Goal: Browse casually

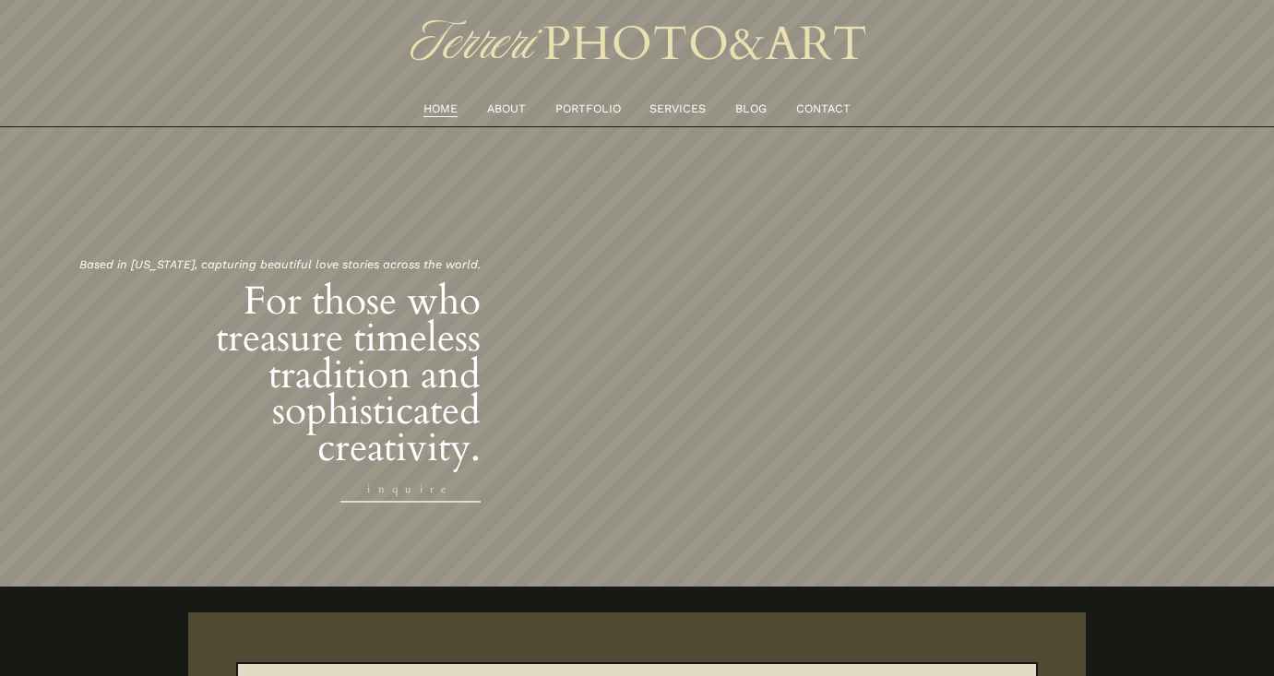
click at [587, 115] on link "PORTFOLIO" at bounding box center [589, 109] width 66 height 20
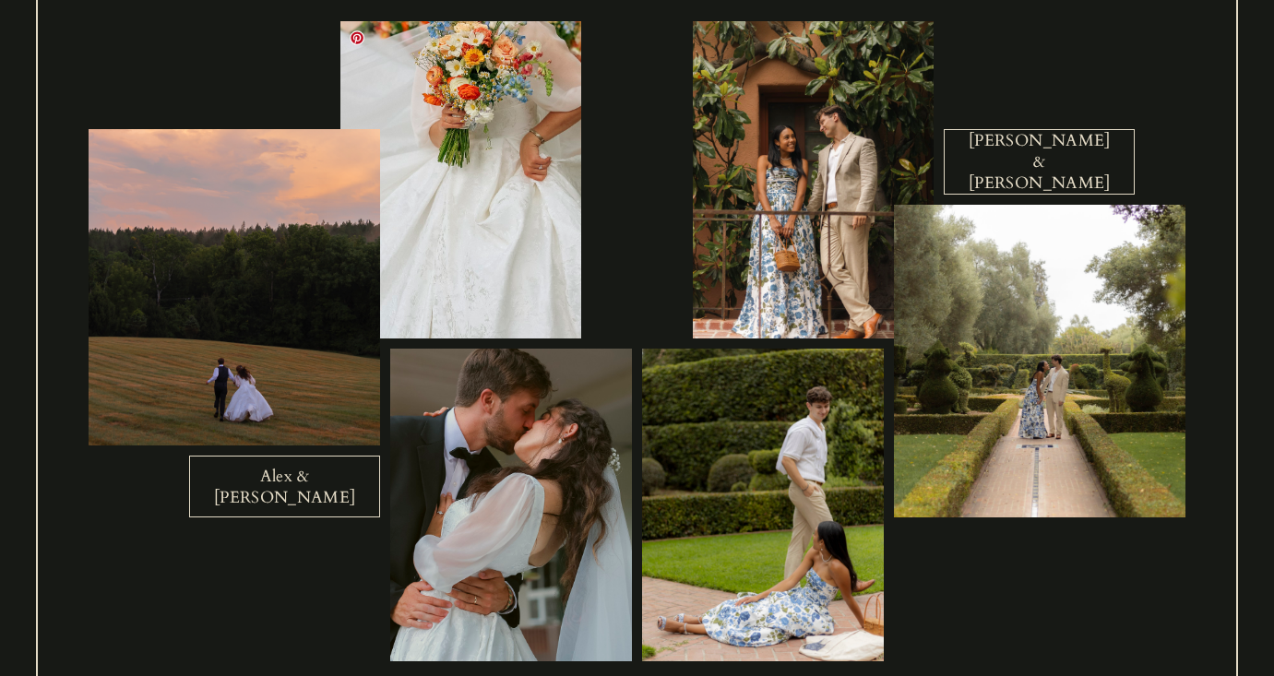
scroll to position [639, 0]
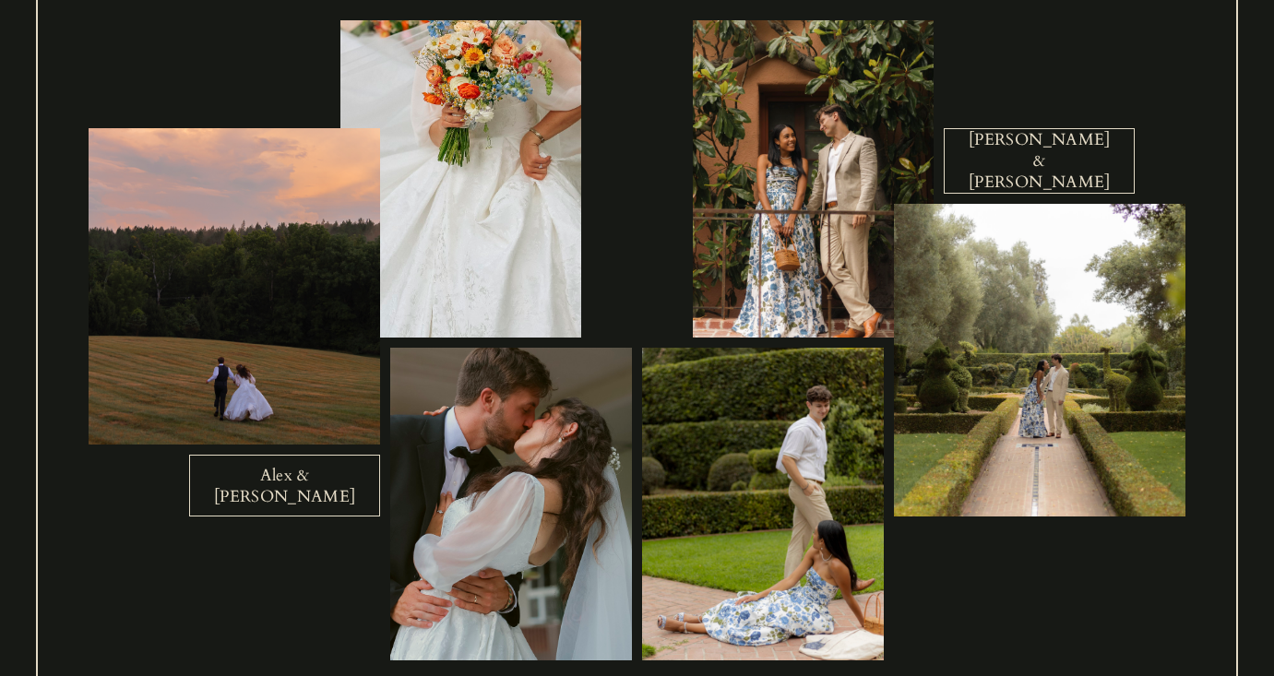
click at [311, 485] on link "Alex & Kathryn" at bounding box center [284, 486] width 191 height 62
click at [1035, 166] on link "[PERSON_NAME] & [PERSON_NAME]" at bounding box center [1039, 161] width 191 height 66
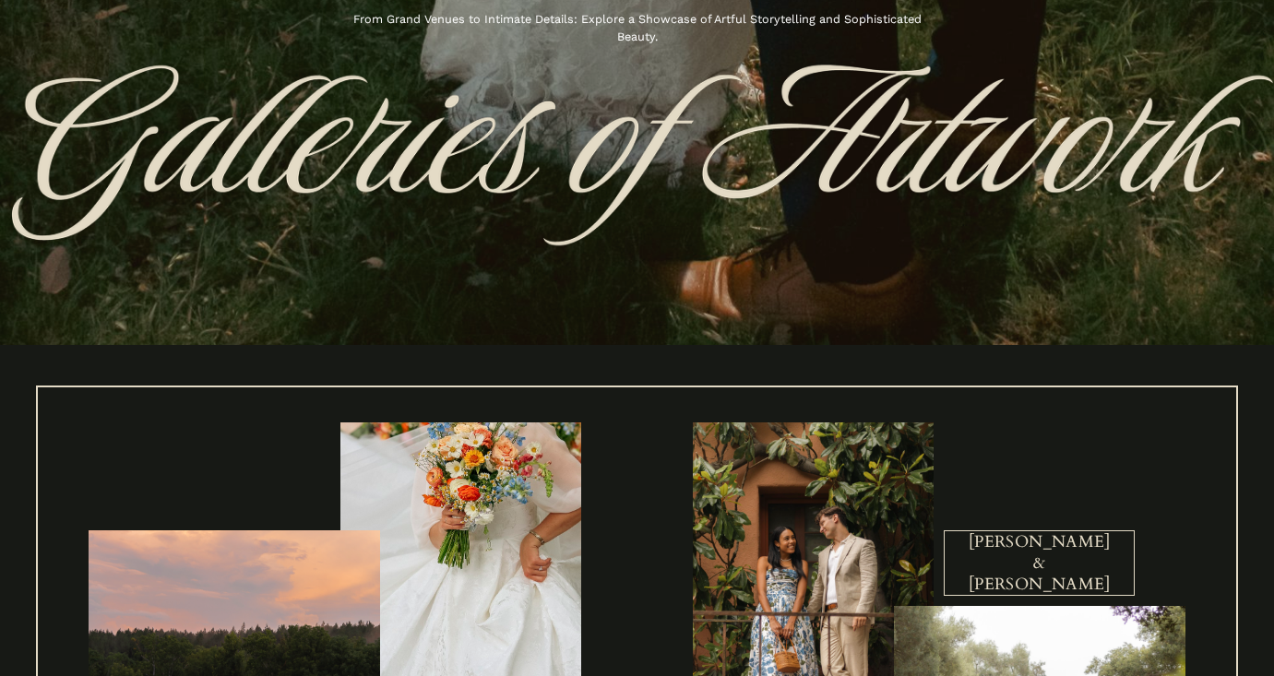
scroll to position [0, 0]
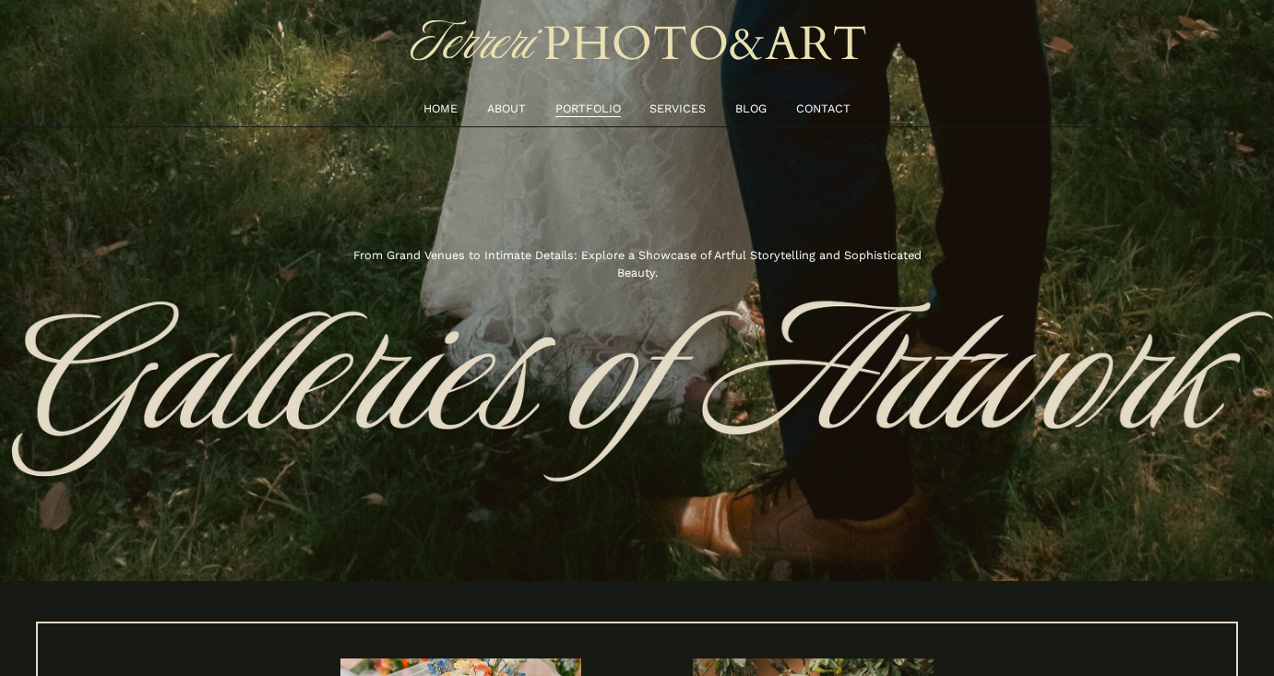
click at [696, 100] on link "SERVICES" at bounding box center [678, 109] width 56 height 20
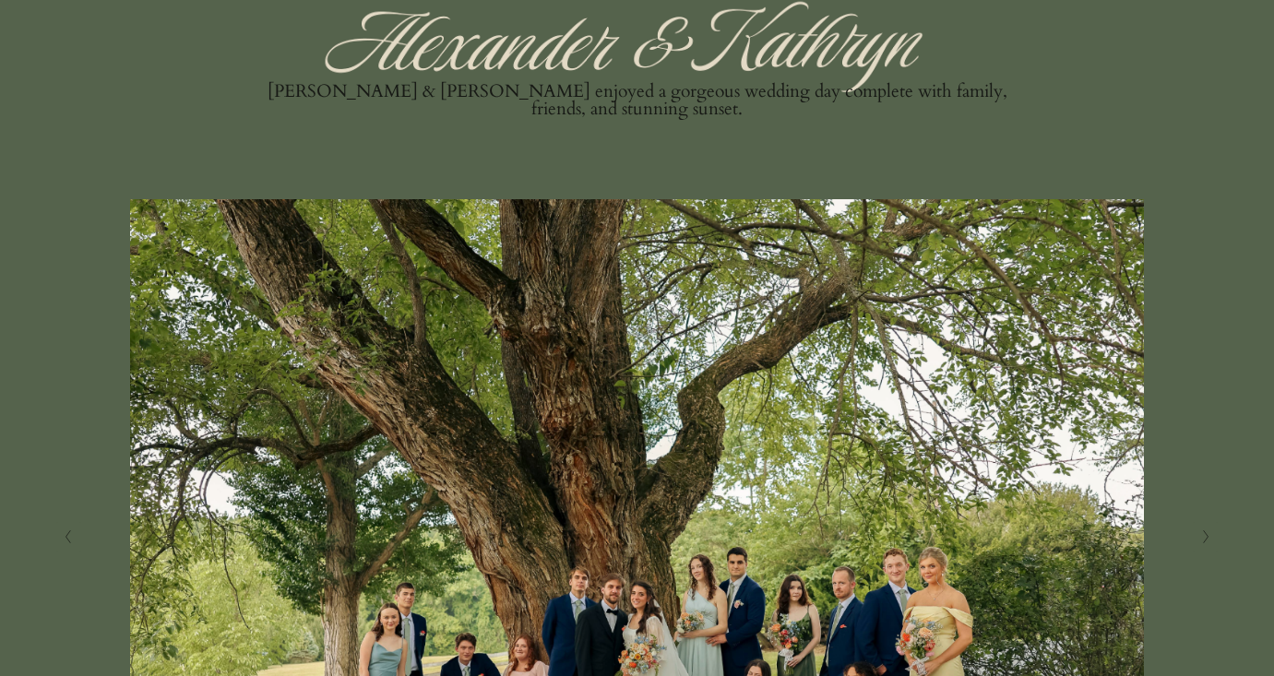
scroll to position [28, 0]
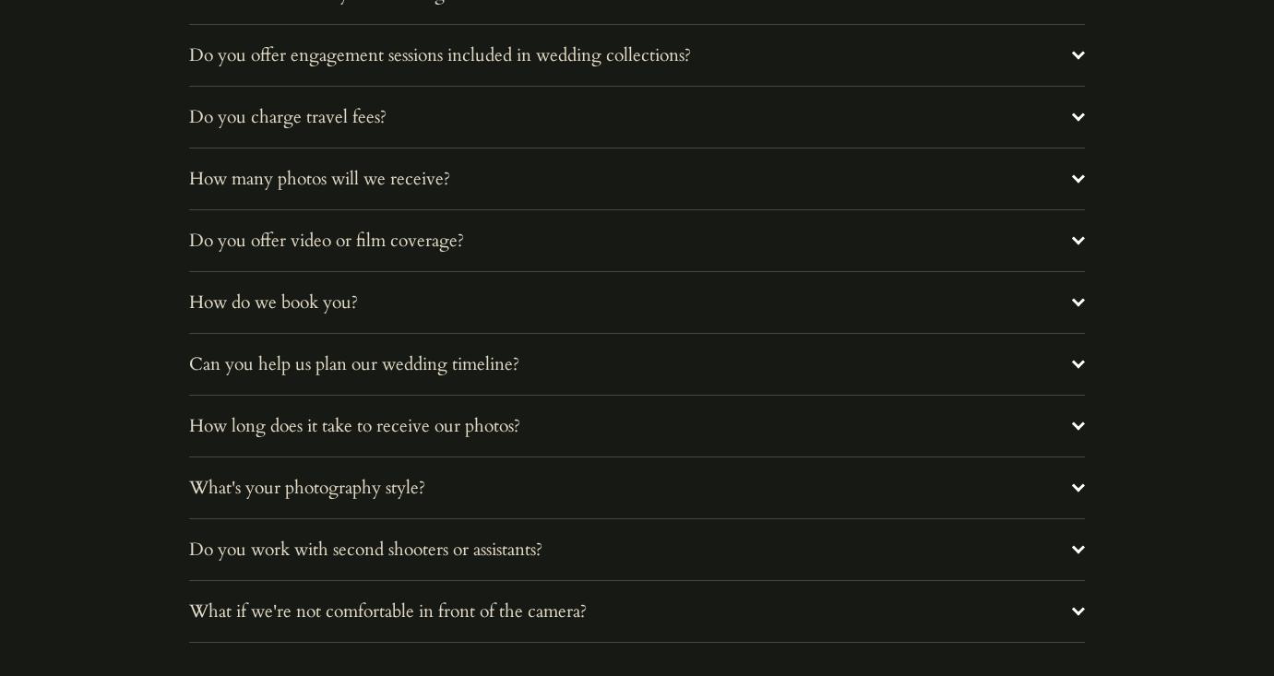
scroll to position [6400, 0]
click at [224, 377] on button "Can you help us plan our wedding timeline?" at bounding box center [637, 363] width 896 height 61
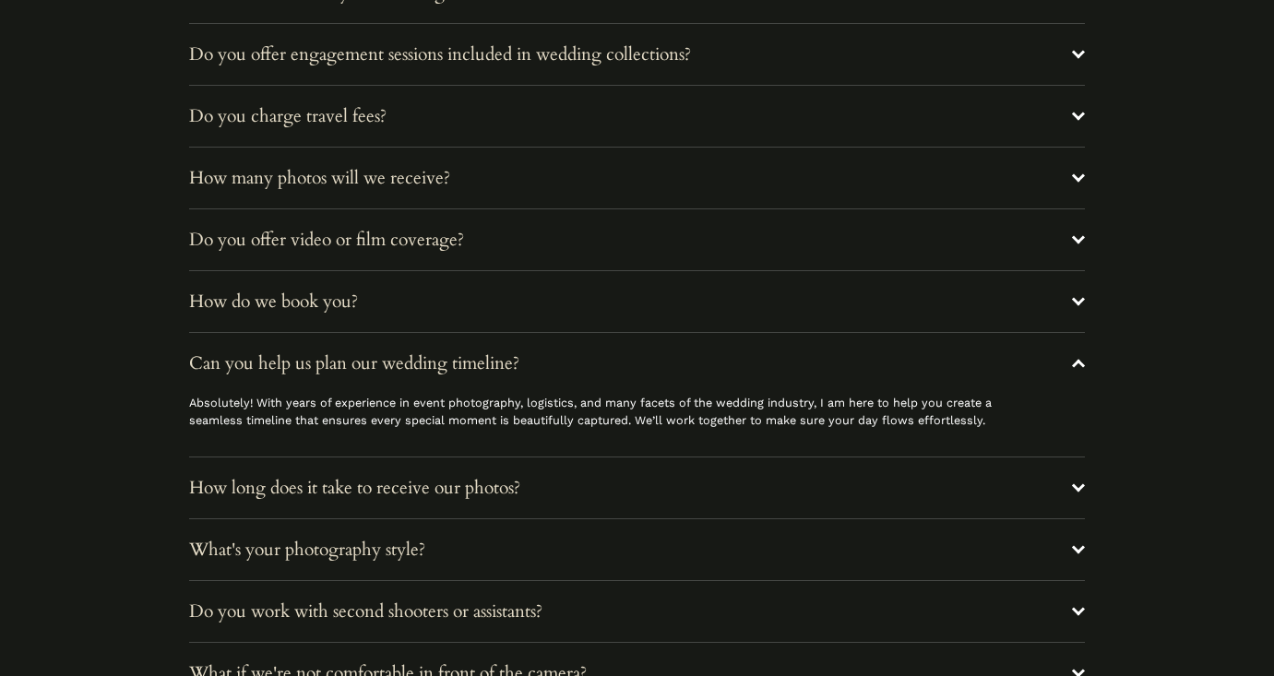
click at [224, 377] on button "Can you help us plan our wedding timeline?" at bounding box center [637, 363] width 896 height 61
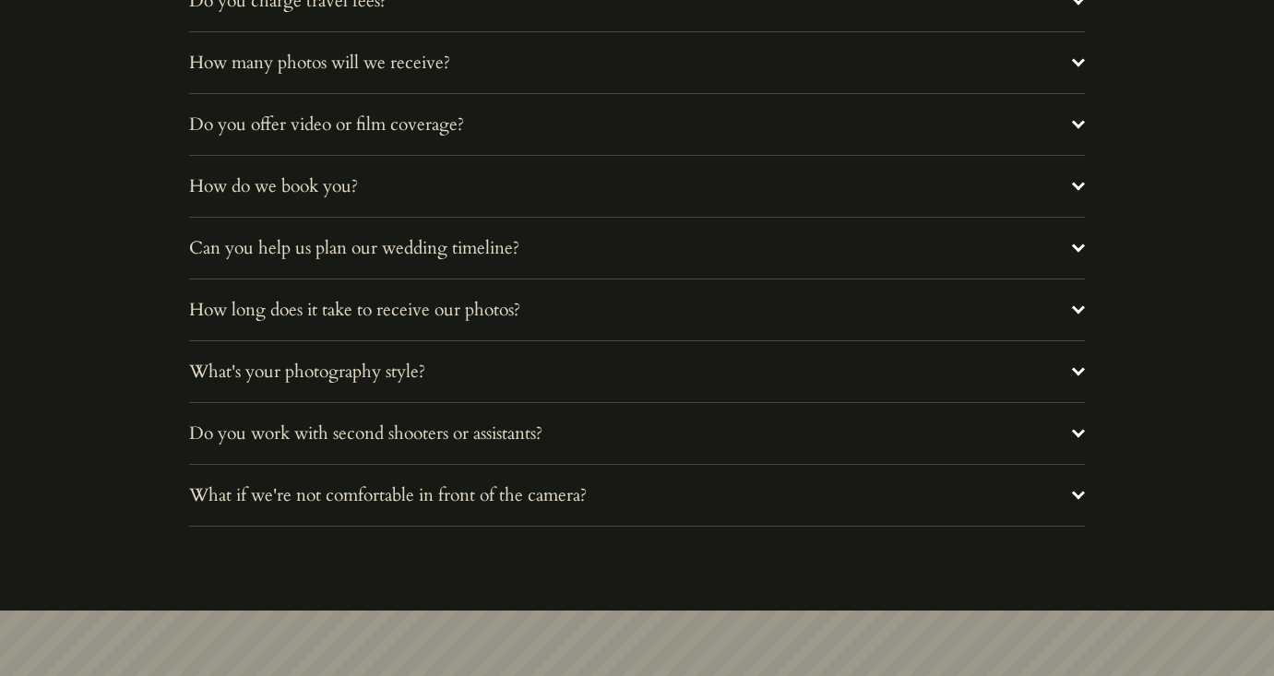
scroll to position [6523, 0]
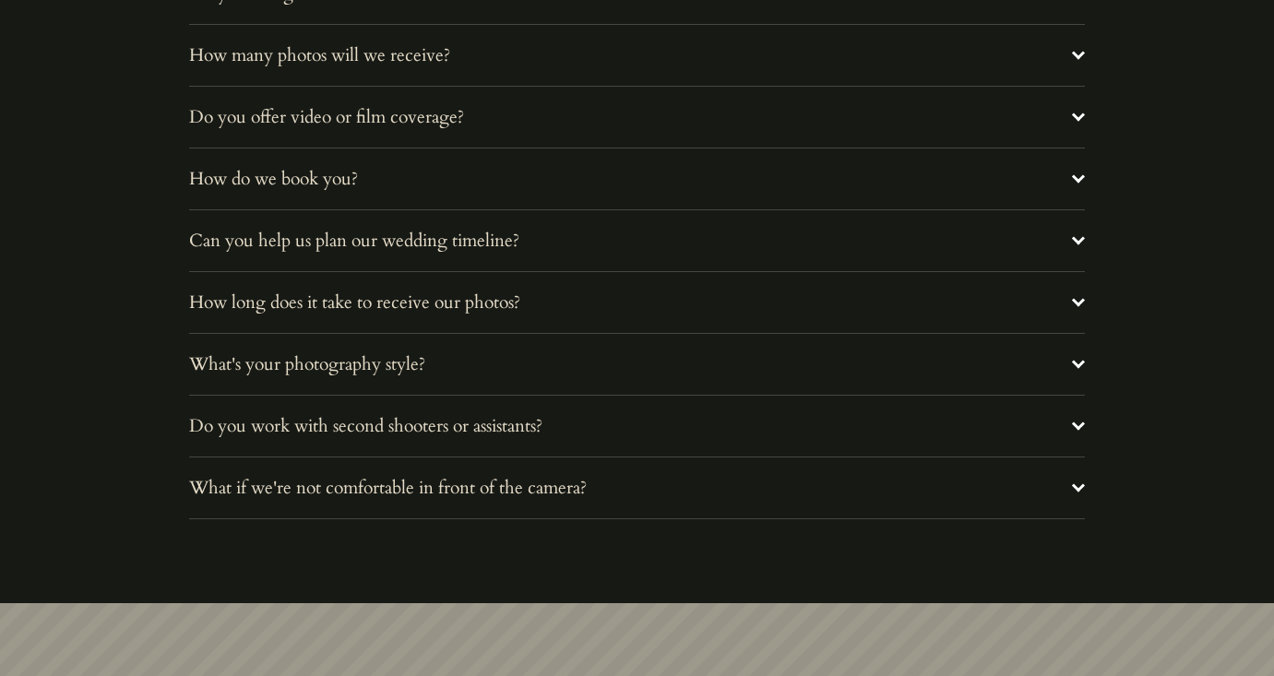
click at [224, 377] on button "What's your photography style?" at bounding box center [637, 364] width 896 height 61
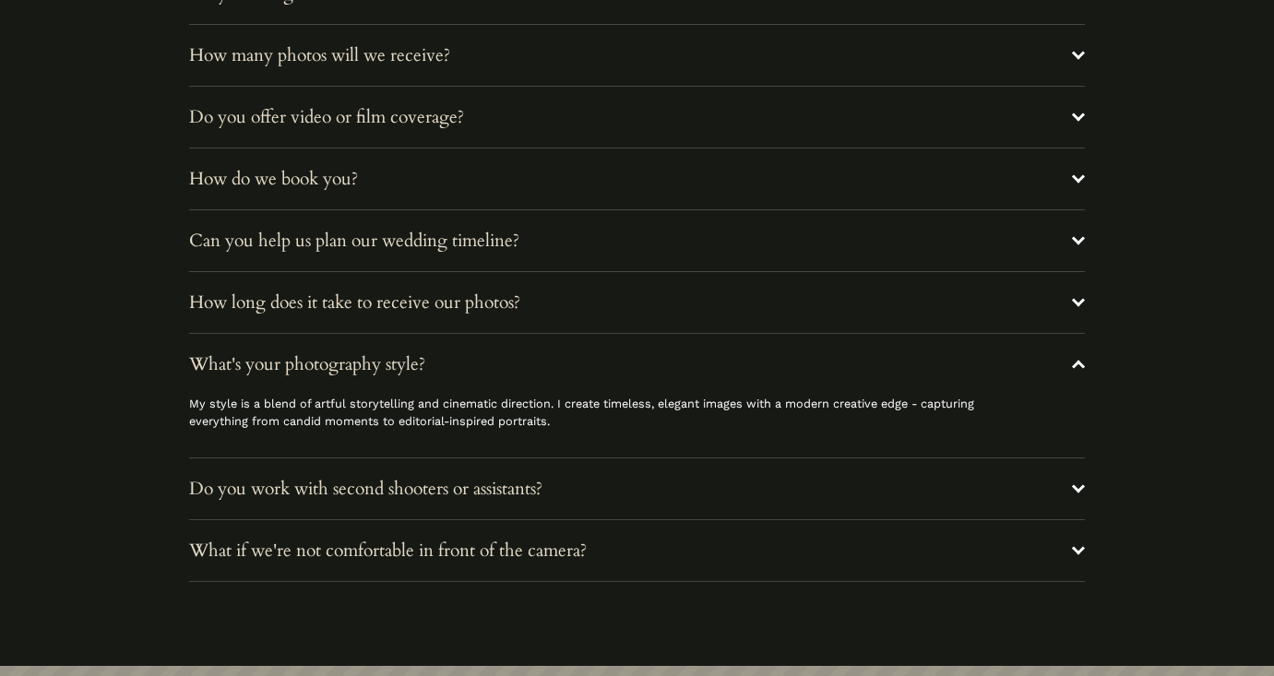
click at [224, 377] on button "What's your photography style?" at bounding box center [637, 364] width 896 height 61
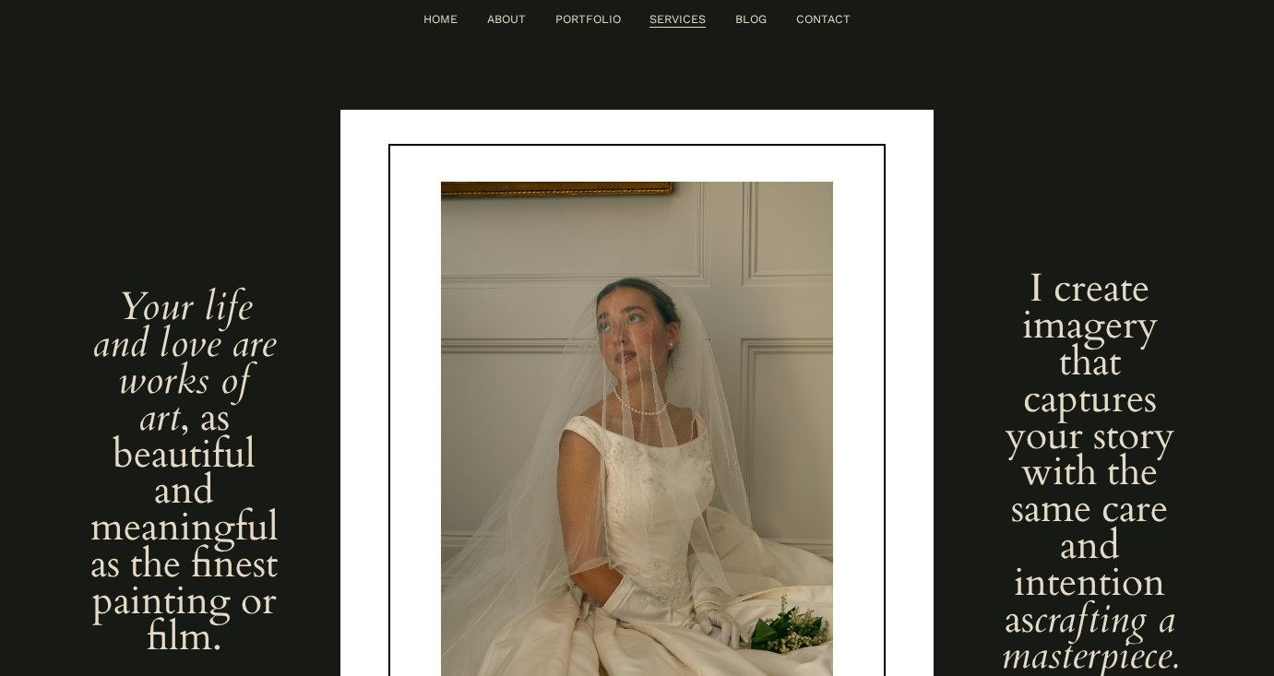
scroll to position [0, 0]
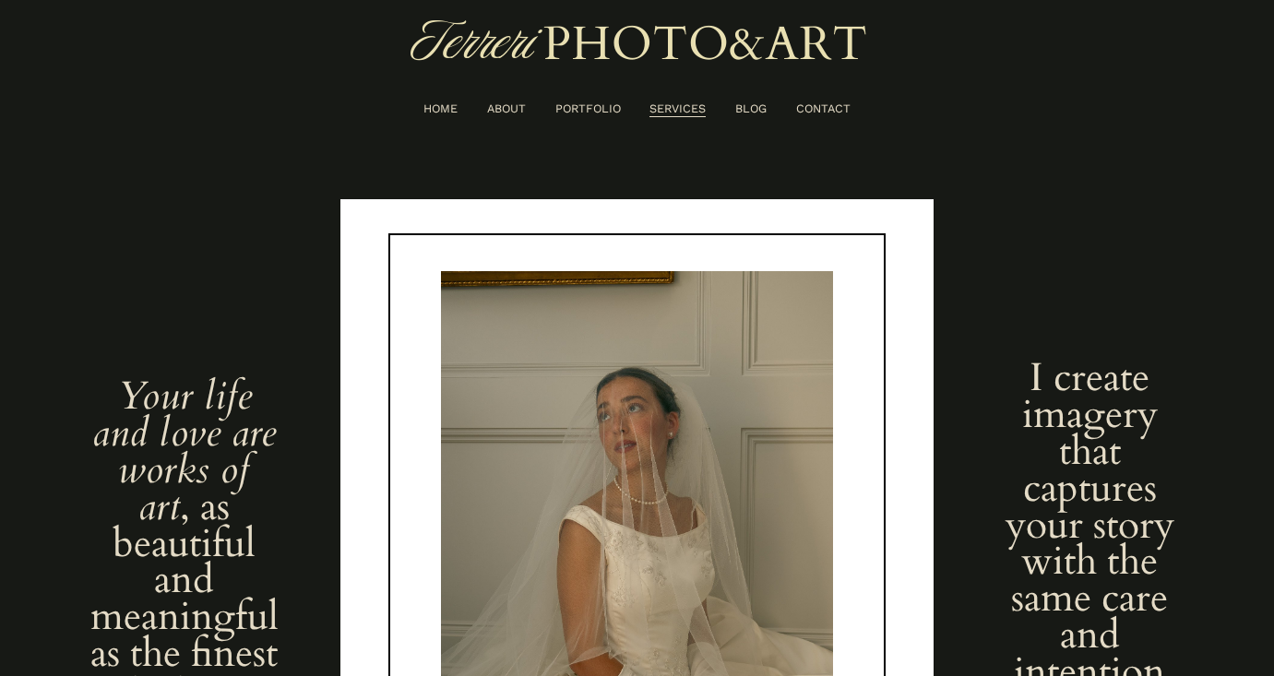
click at [591, 105] on link "PORTFOLIO" at bounding box center [589, 109] width 66 height 20
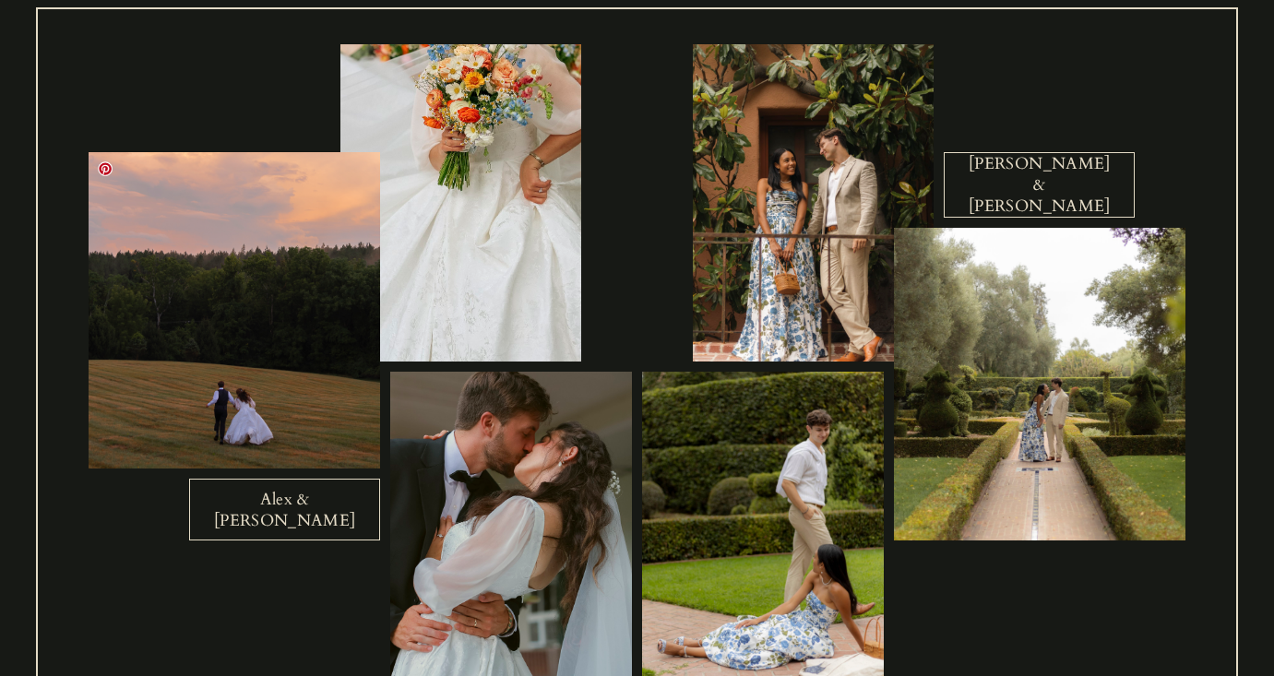
scroll to position [633, 0]
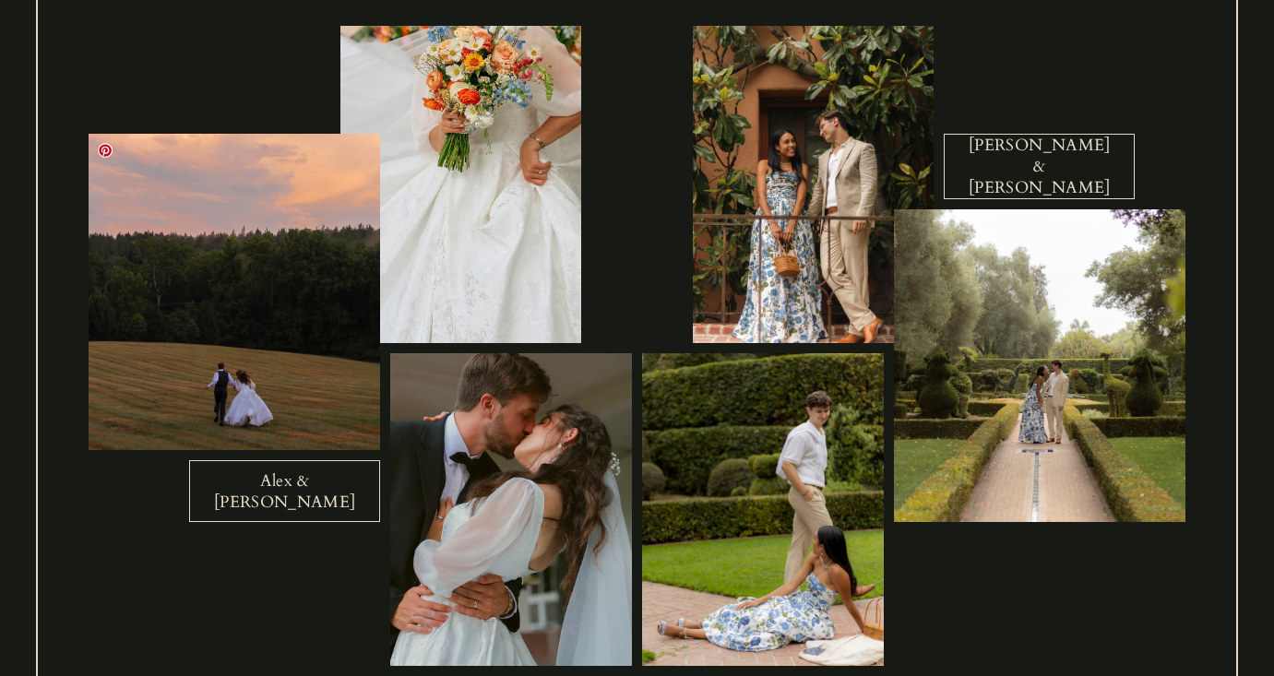
click at [269, 328] on div at bounding box center [235, 292] width 292 height 317
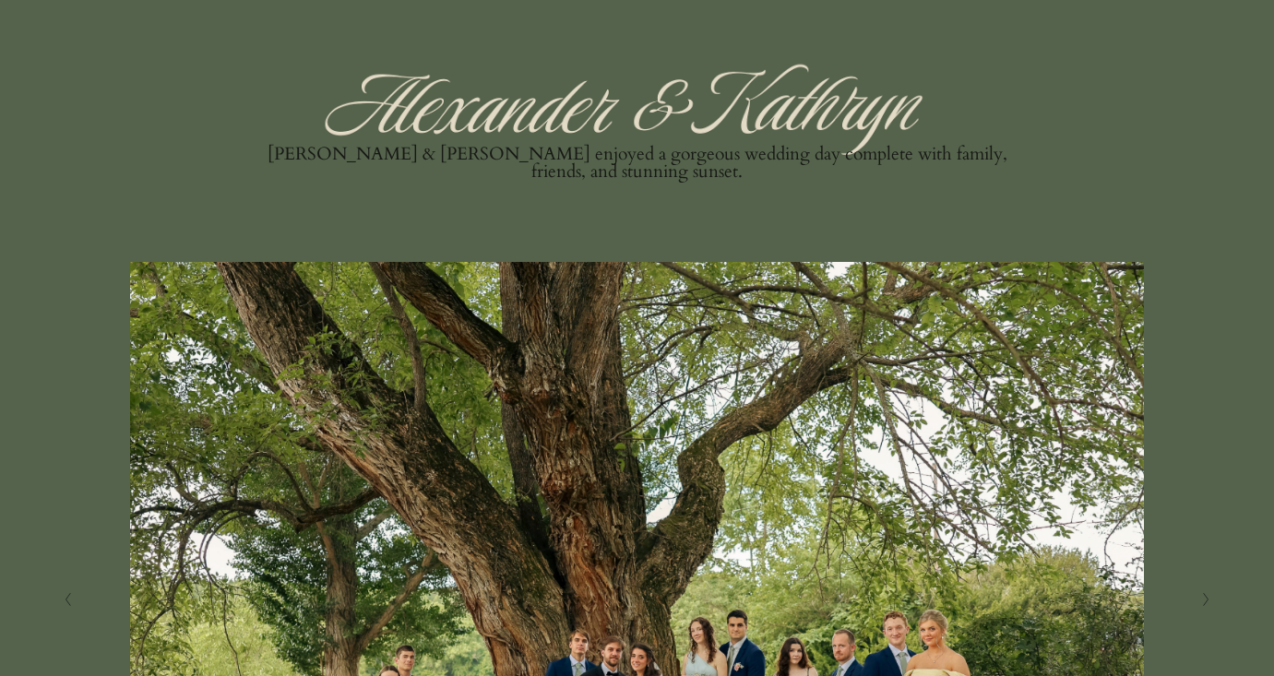
click at [276, 444] on img at bounding box center [637, 600] width 1198 height 676
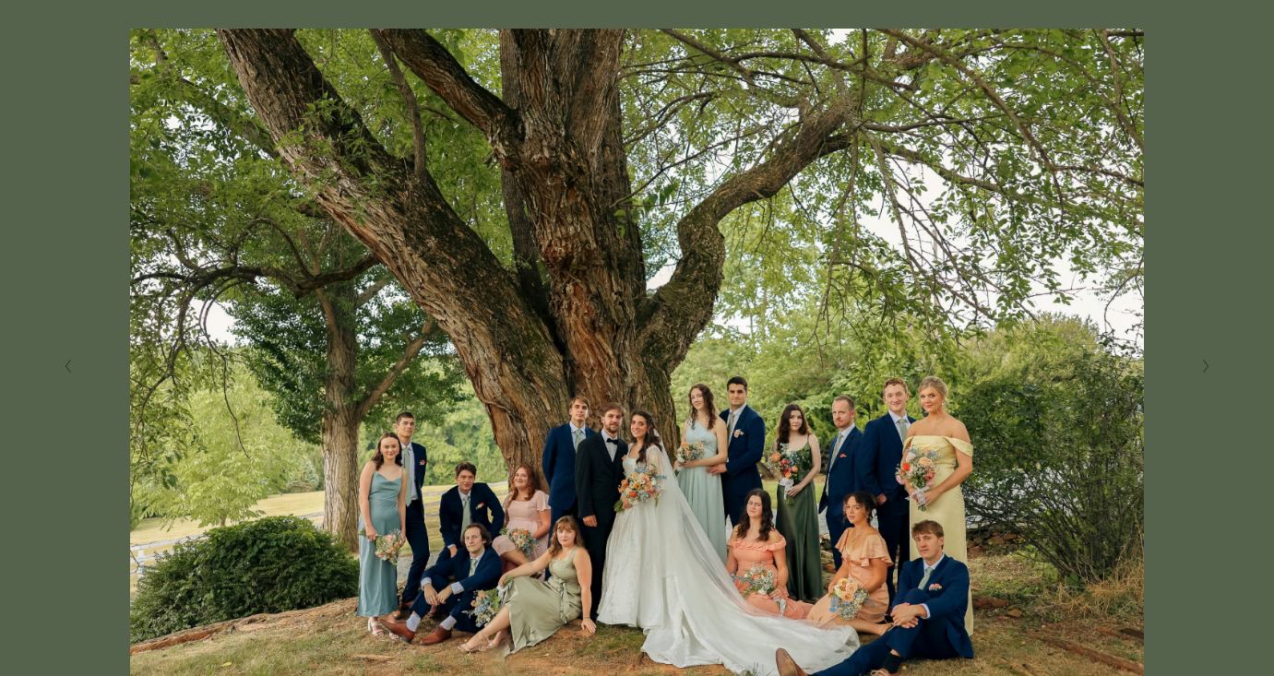
scroll to position [401, 0]
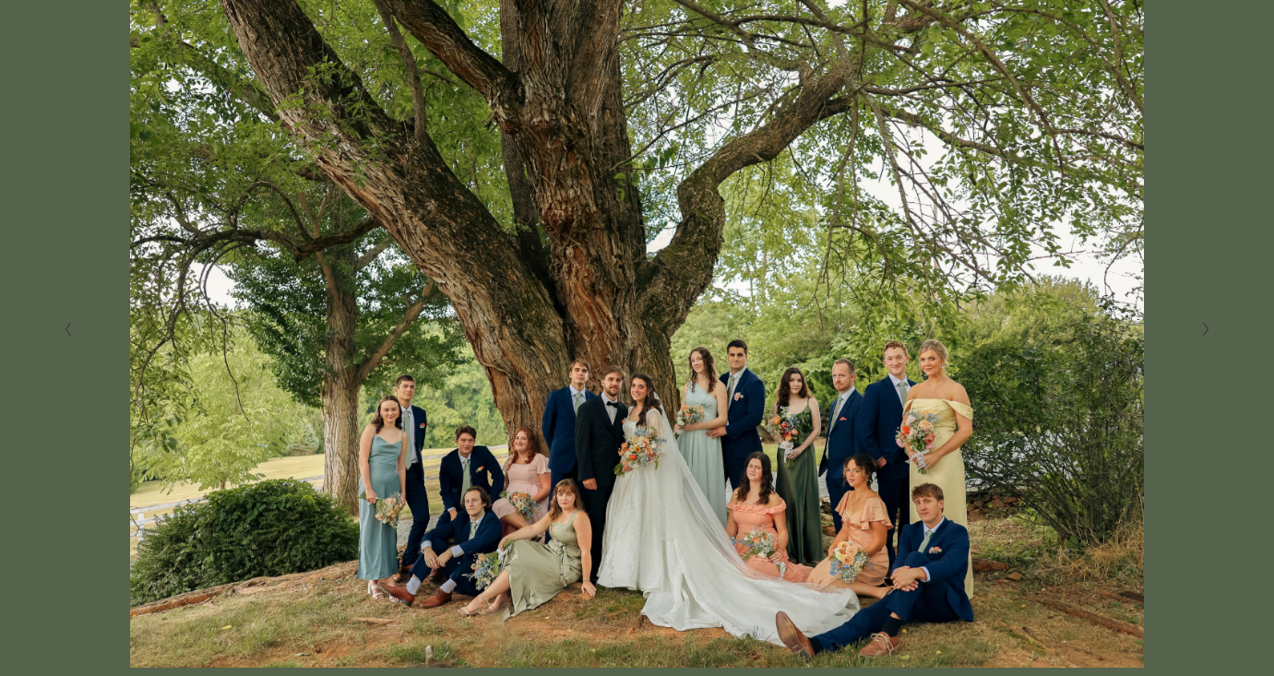
click at [1211, 328] on button "Next Slide" at bounding box center [1205, 330] width 25 height 30
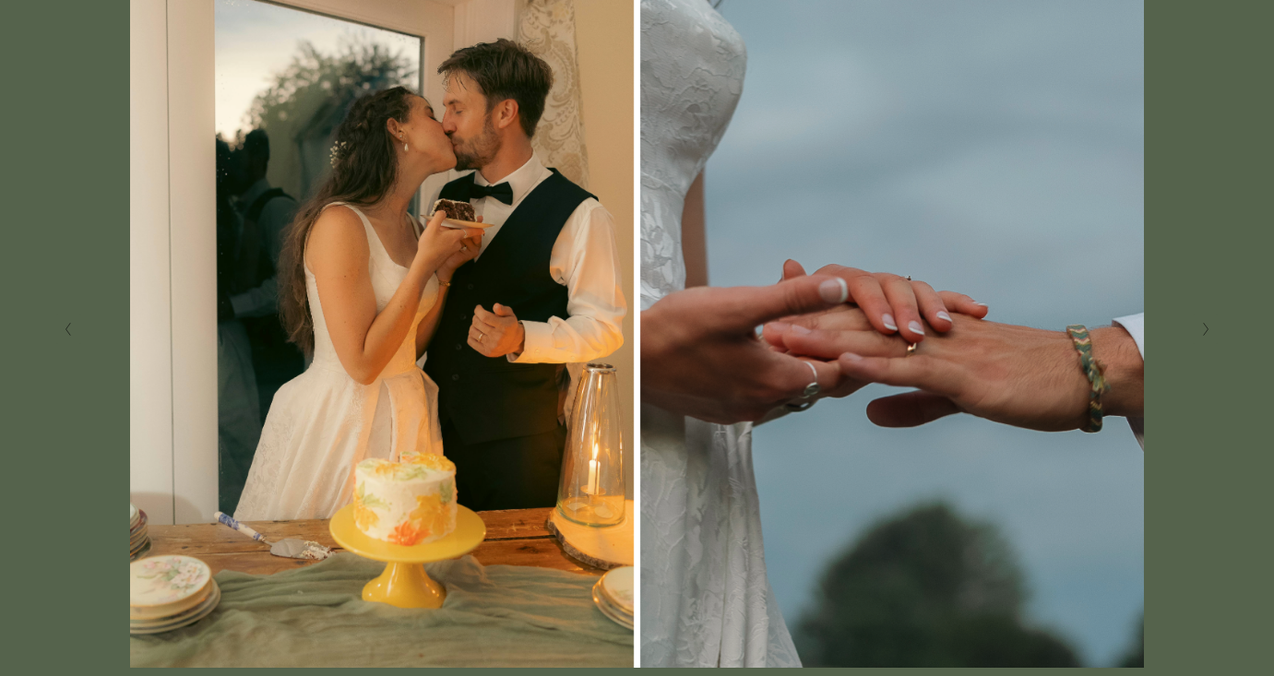
click at [1211, 328] on button "Next Slide" at bounding box center [1205, 330] width 25 height 30
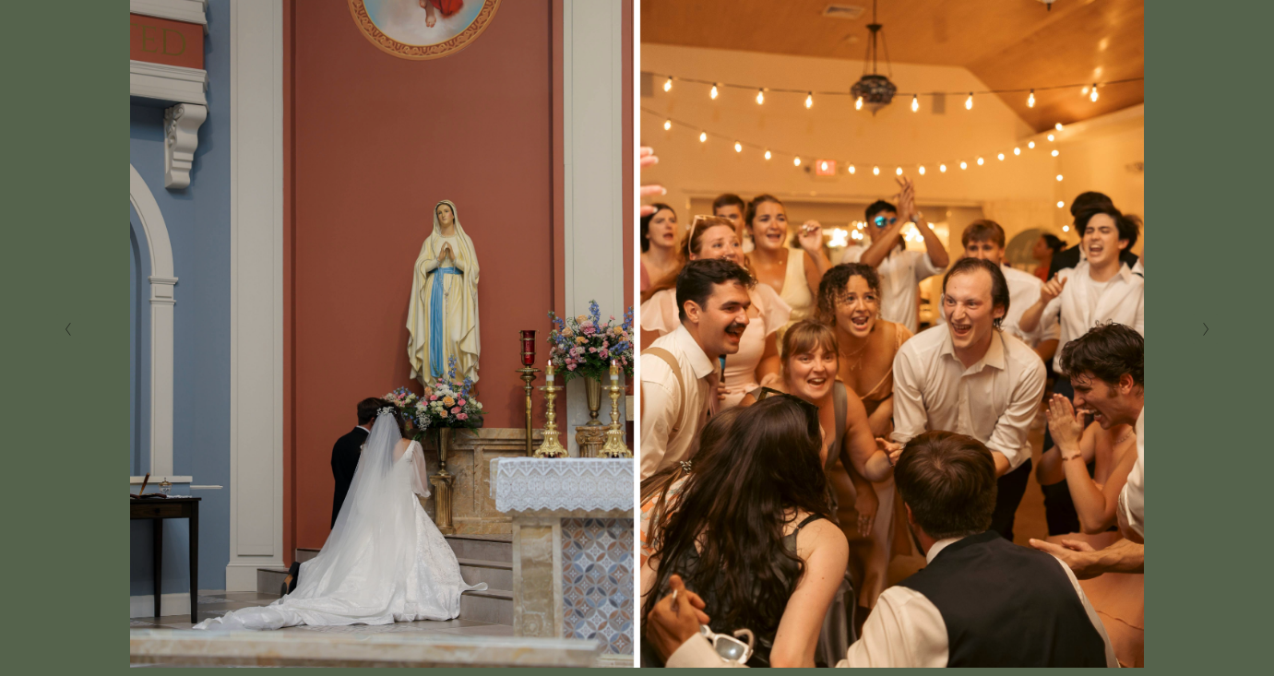
click at [1211, 328] on button "Next Slide" at bounding box center [1205, 330] width 25 height 30
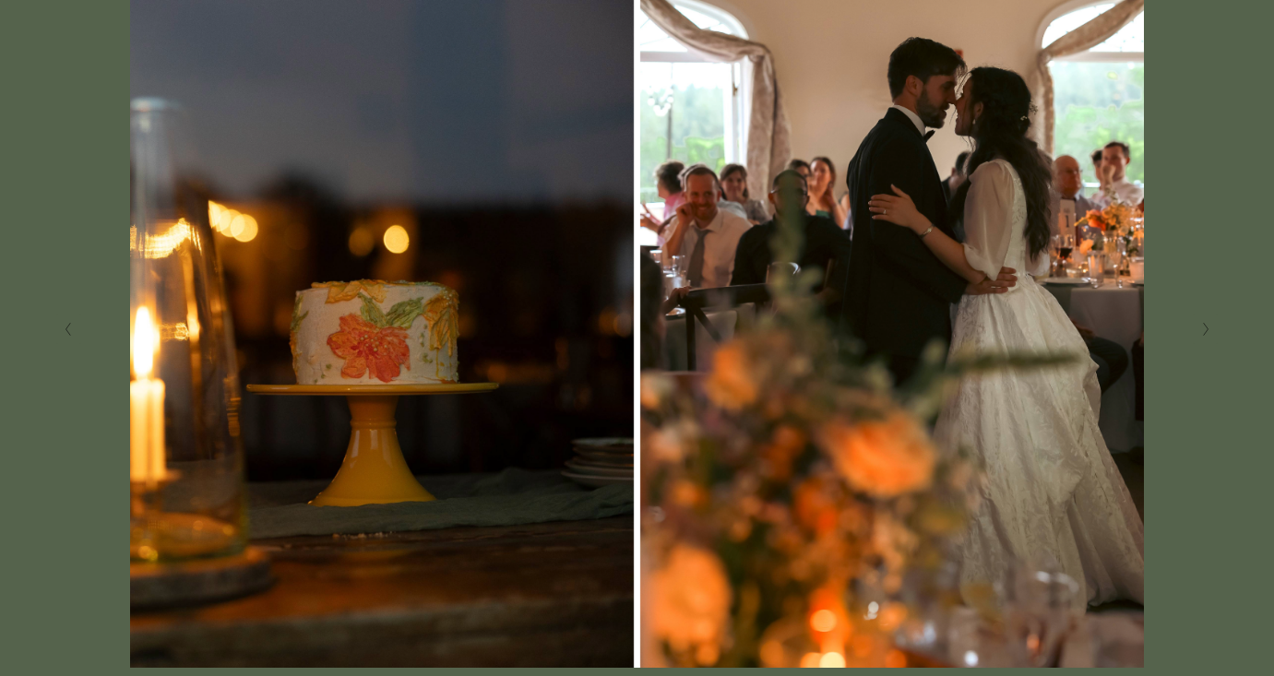
click at [1211, 328] on button "Next Slide" at bounding box center [1205, 330] width 25 height 30
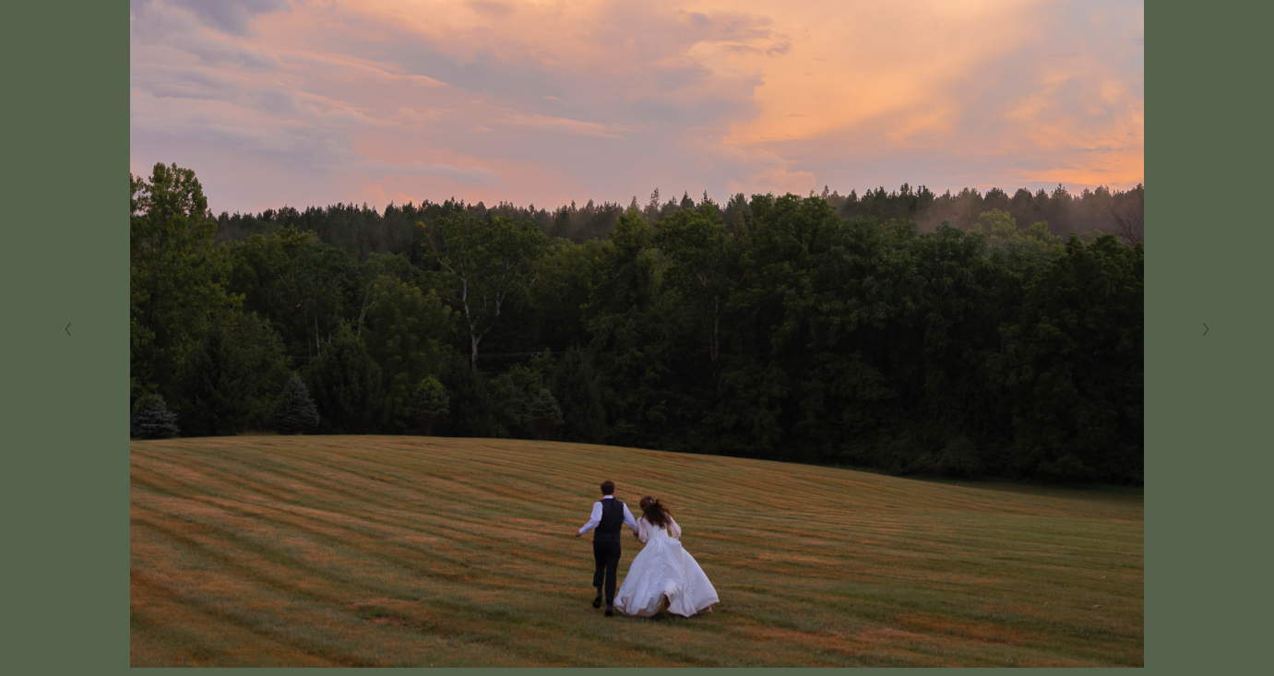
click at [67, 322] on icon "Previous Slide" at bounding box center [68, 329] width 8 height 15
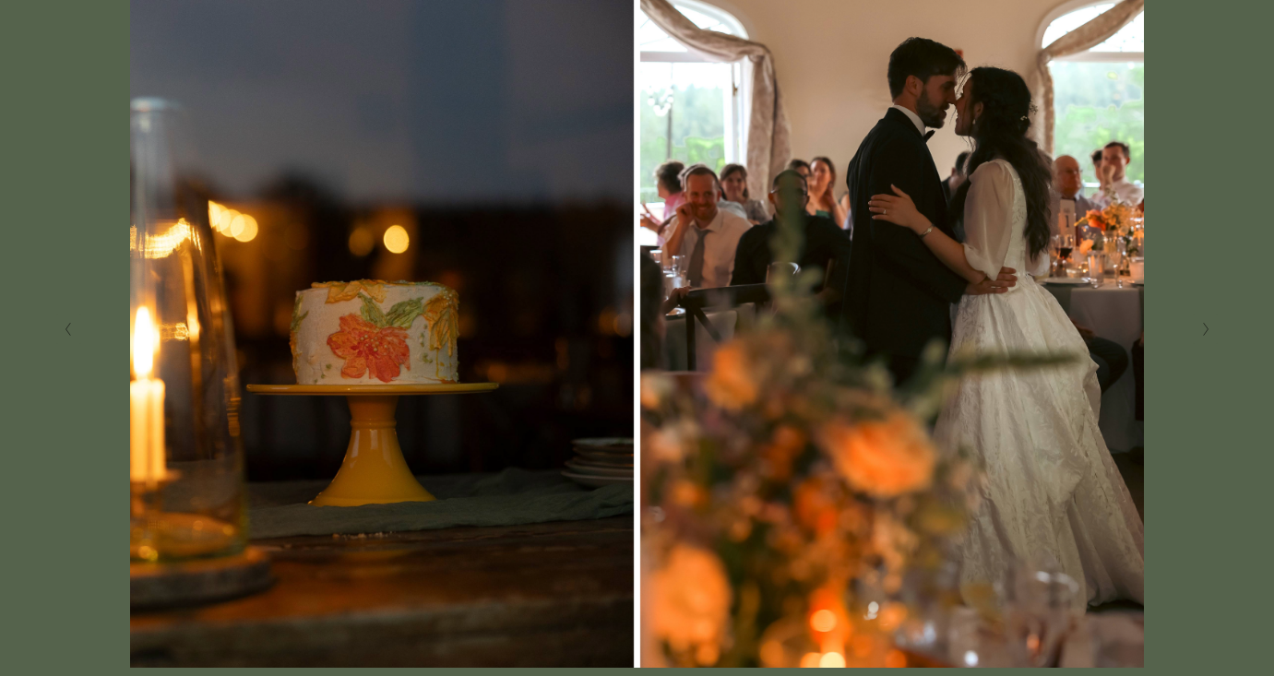
click at [67, 322] on icon "Previous Slide" at bounding box center [68, 329] width 8 height 15
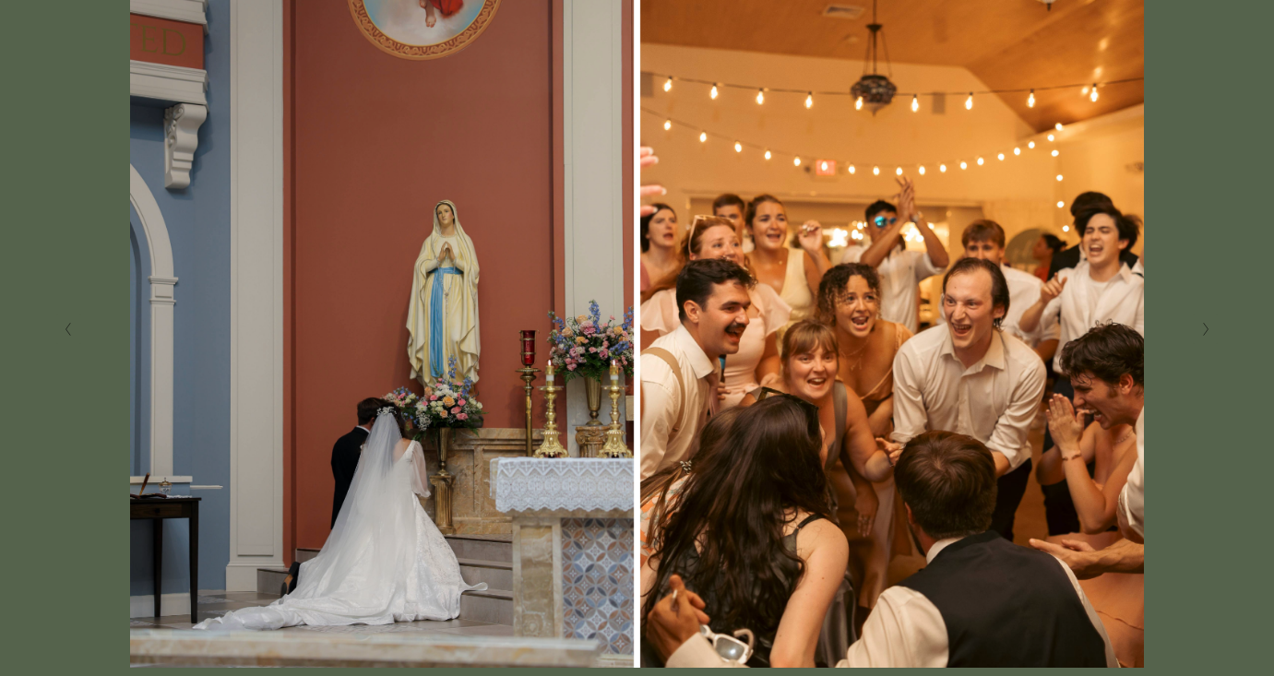
click at [67, 322] on icon "Previous Slide" at bounding box center [68, 329] width 8 height 15
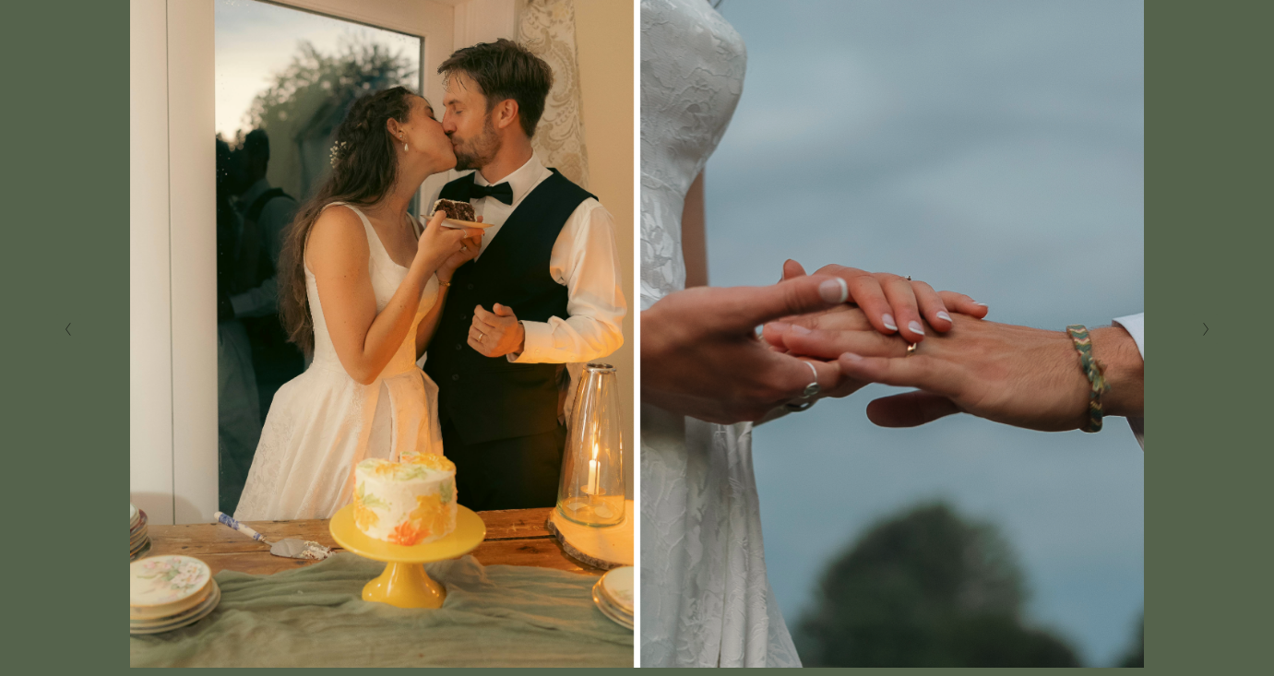
click at [67, 322] on icon "Previous Slide" at bounding box center [68, 329] width 8 height 15
